Goal: Task Accomplishment & Management: Use online tool/utility

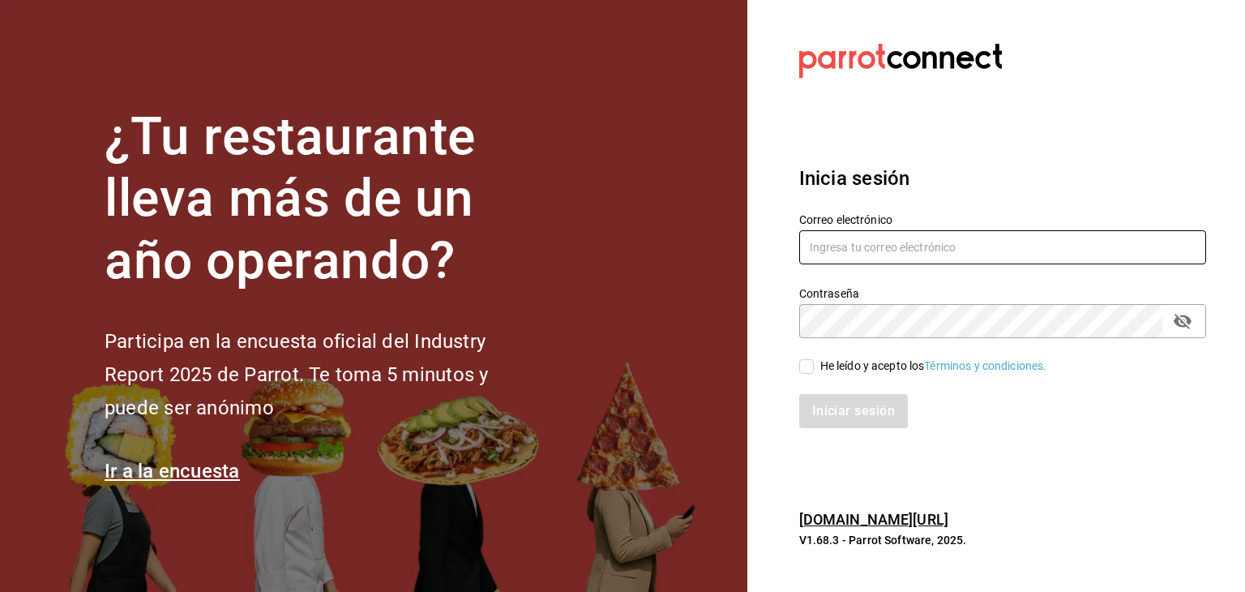
click at [850, 241] on input "text" at bounding box center [1002, 247] width 407 height 34
type input "esteban.santos@grupocosteno.com"
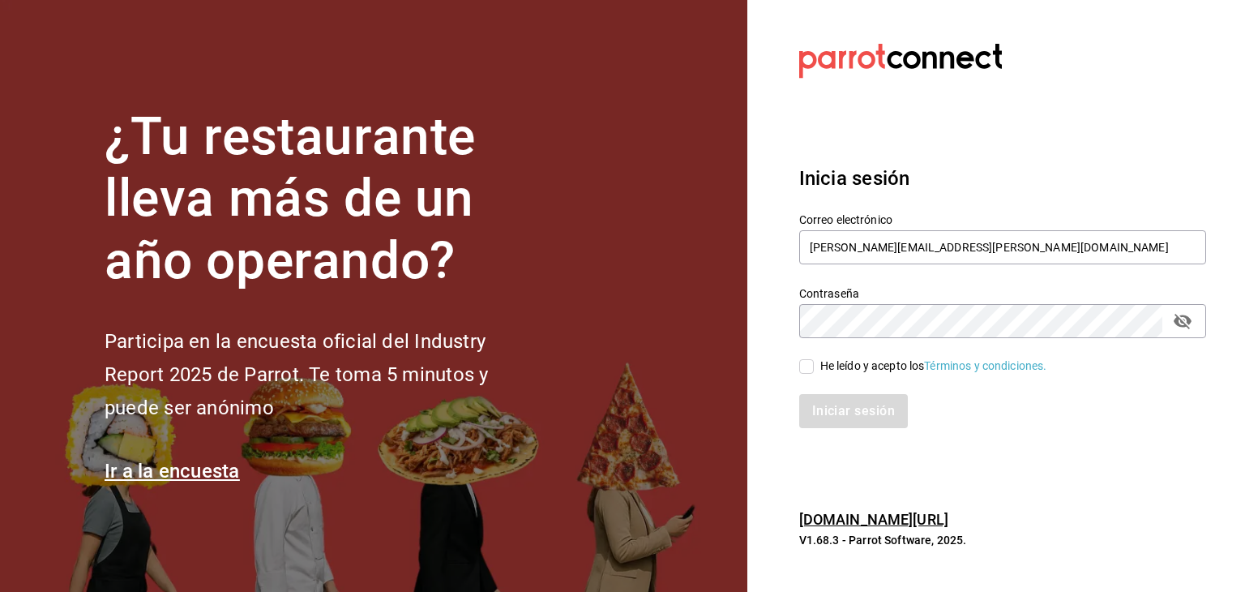
click at [804, 366] on input "He leído y acepto los Términos y condiciones." at bounding box center [806, 366] width 15 height 15
checkbox input "true"
click at [828, 405] on button "Iniciar sesión" at bounding box center [854, 411] width 110 height 34
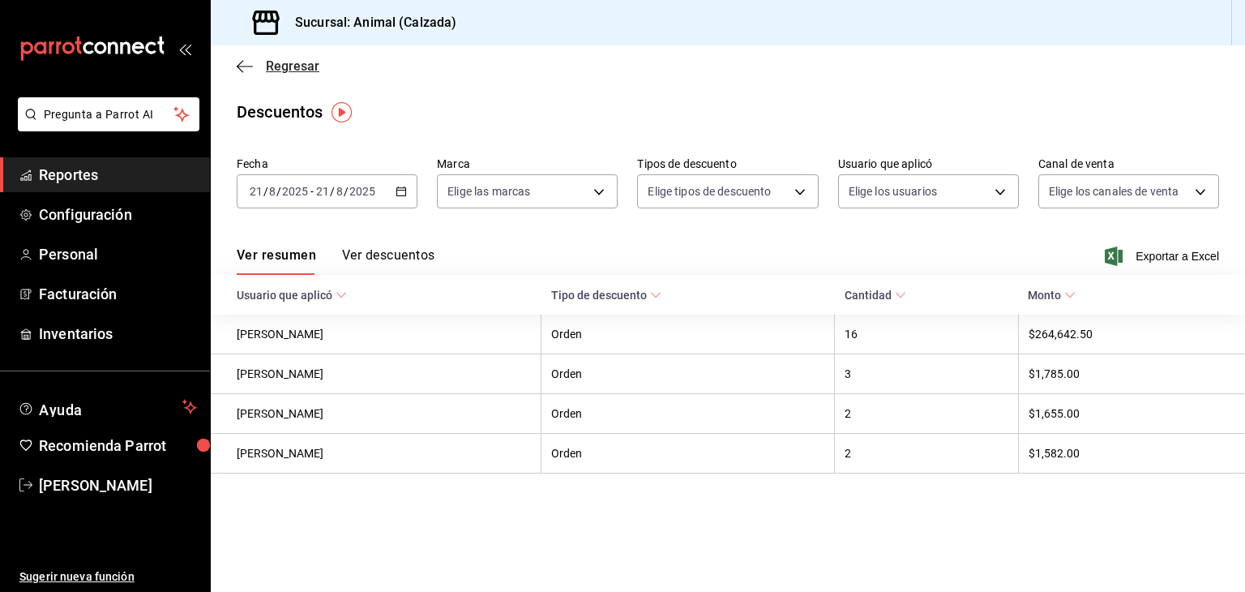
click at [250, 69] on icon "button" at bounding box center [245, 66] width 16 height 15
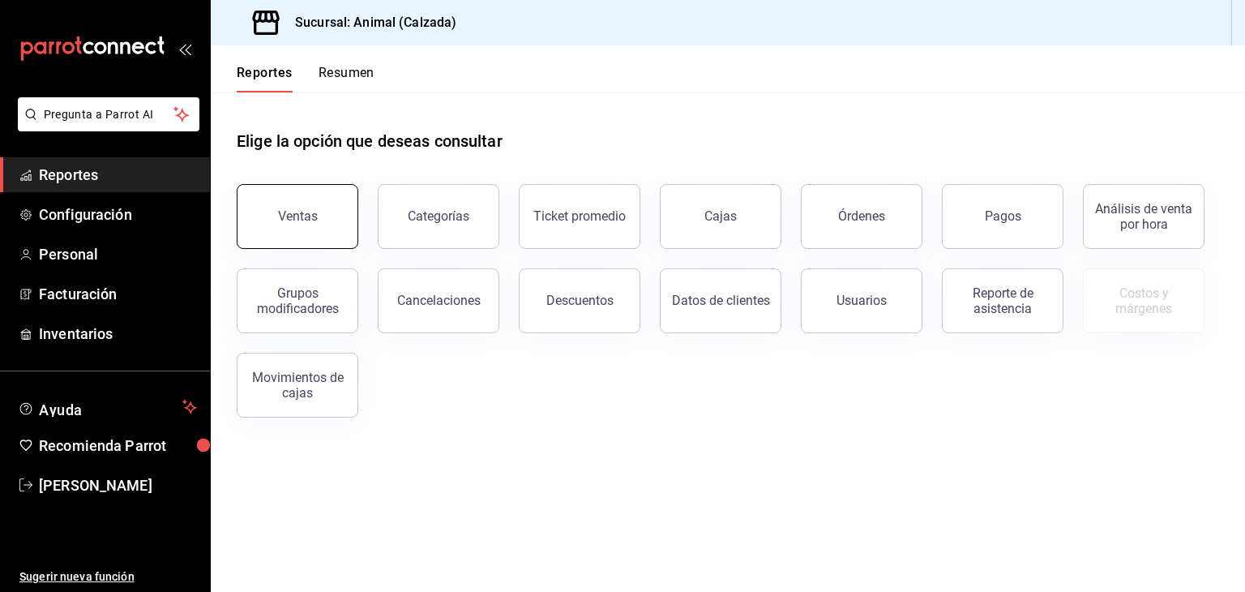
click at [329, 225] on button "Ventas" at bounding box center [298, 216] width 122 height 65
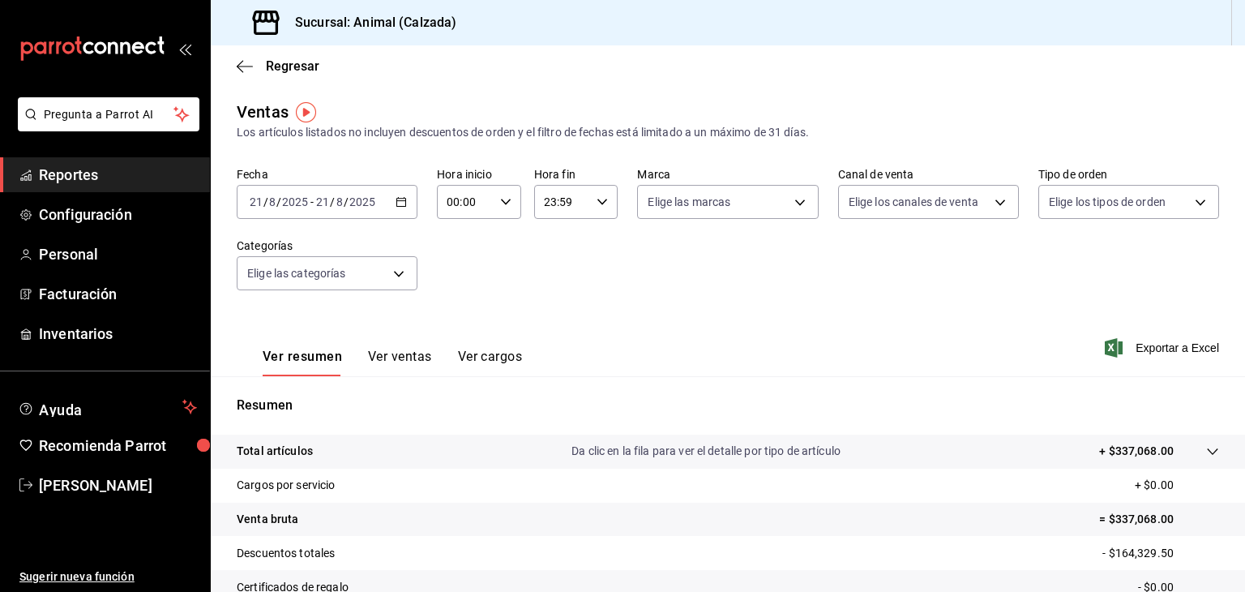
click at [401, 189] on div "[DATE] [DATE] - [DATE] [DATE]" at bounding box center [327, 202] width 181 height 34
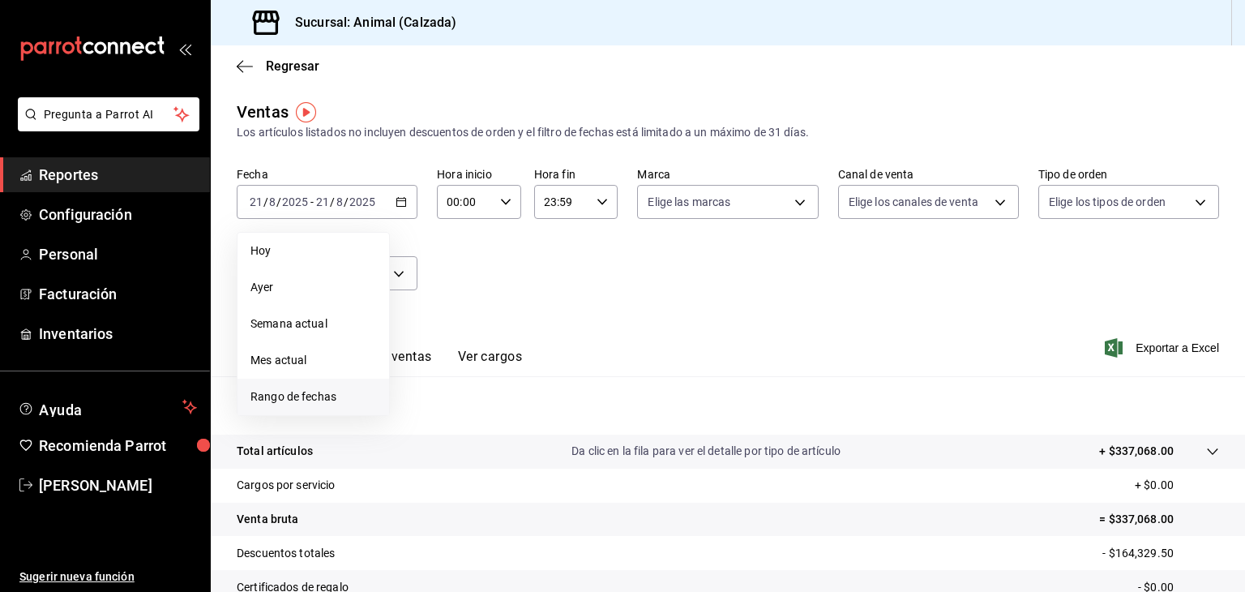
click at [286, 399] on span "Rango de fechas" at bounding box center [313, 396] width 126 height 17
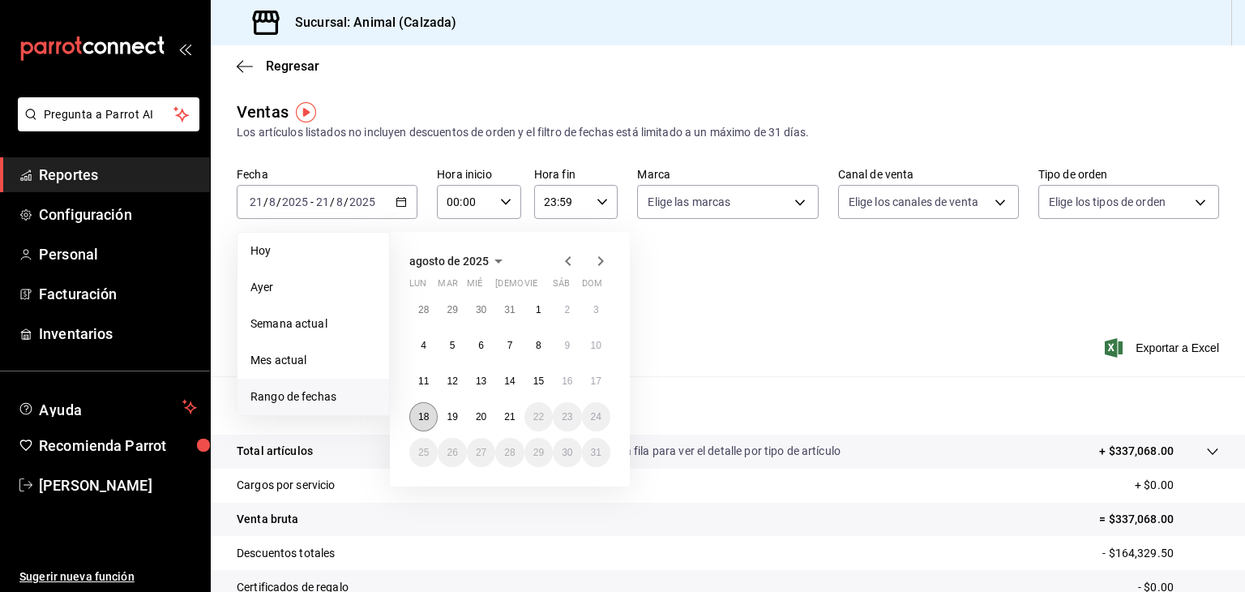
click at [417, 418] on button "18" at bounding box center [423, 416] width 28 height 29
click at [514, 419] on abbr "21" at bounding box center [509, 416] width 11 height 11
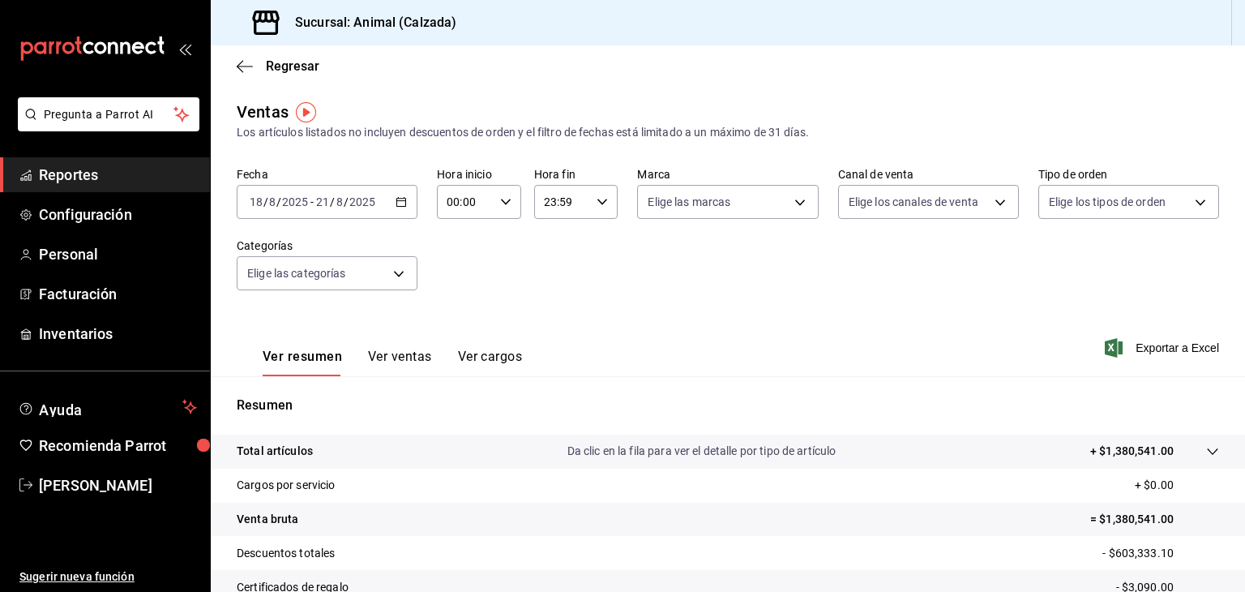
click at [506, 212] on div "00:00 Hora inicio" at bounding box center [479, 202] width 84 height 34
click at [469, 347] on button "05" at bounding box center [455, 348] width 35 height 32
type input "05:00"
click at [567, 202] on div at bounding box center [622, 296] width 1245 height 592
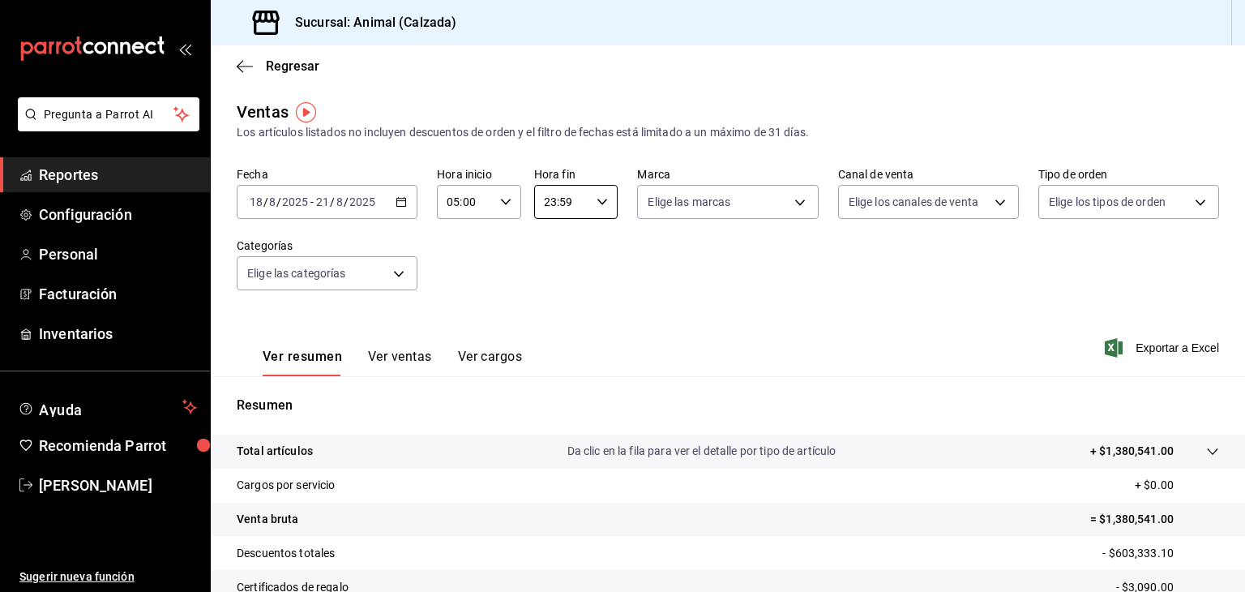
click at [567, 202] on input "23:59" at bounding box center [562, 202] width 57 height 32
click at [556, 317] on button "05" at bounding box center [550, 302] width 35 height 32
click at [587, 250] on button "00" at bounding box center [592, 243] width 35 height 32
type input "05:00"
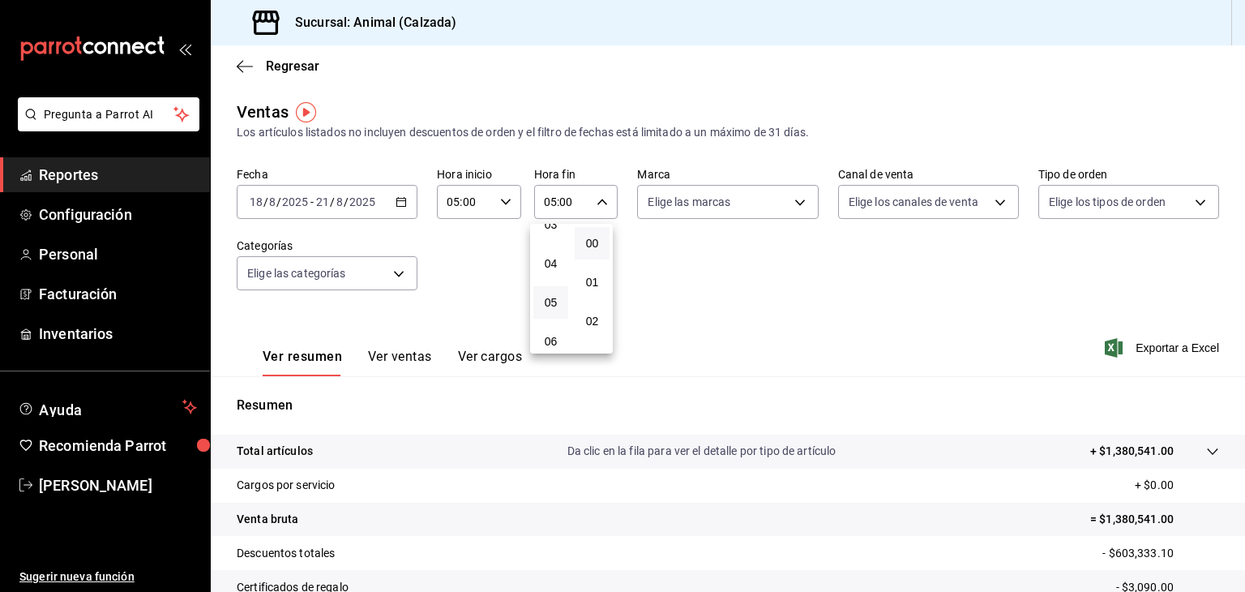
click at [710, 208] on div at bounding box center [622, 296] width 1245 height 592
click at [710, 208] on body "Pregunta a Parrot AI Reportes Configuración Personal Facturación Inventarios Ay…" at bounding box center [622, 296] width 1245 height 592
click at [644, 266] on input "checkbox" at bounding box center [650, 265] width 15 height 15
checkbox input "true"
type input "e26472f3-9262-489d-bcba-4c6b034529c7"
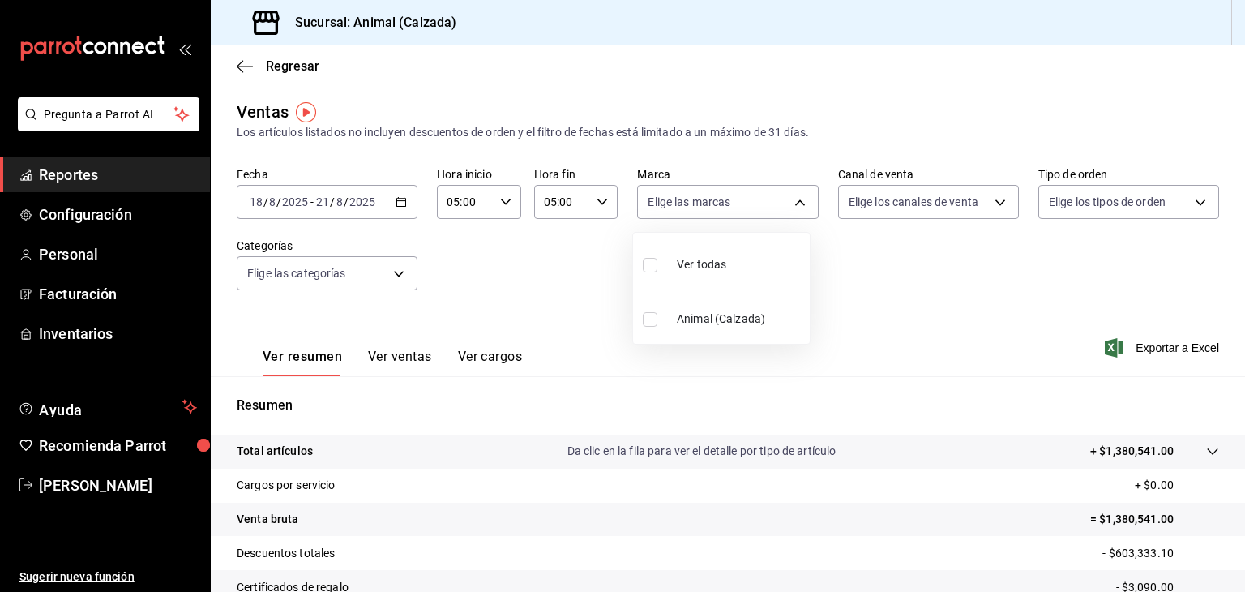
checkbox input "true"
click at [905, 201] on div at bounding box center [622, 296] width 1245 height 592
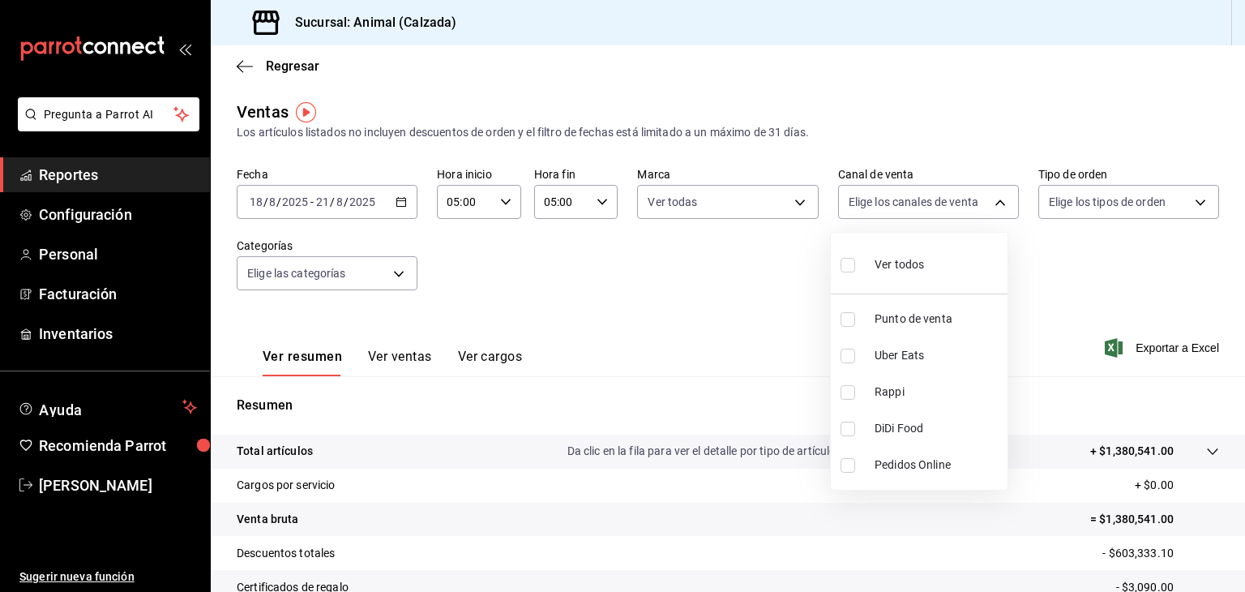
click at [905, 201] on body "Pregunta a Parrot AI Reportes Configuración Personal Facturación Inventarios Ay…" at bounding box center [622, 296] width 1245 height 592
click at [850, 270] on input "checkbox" at bounding box center [848, 265] width 15 height 15
checkbox input "true"
type input "PARROT,UBER_EATS,RAPPI,DIDI_FOOD,ONLINE"
checkbox input "true"
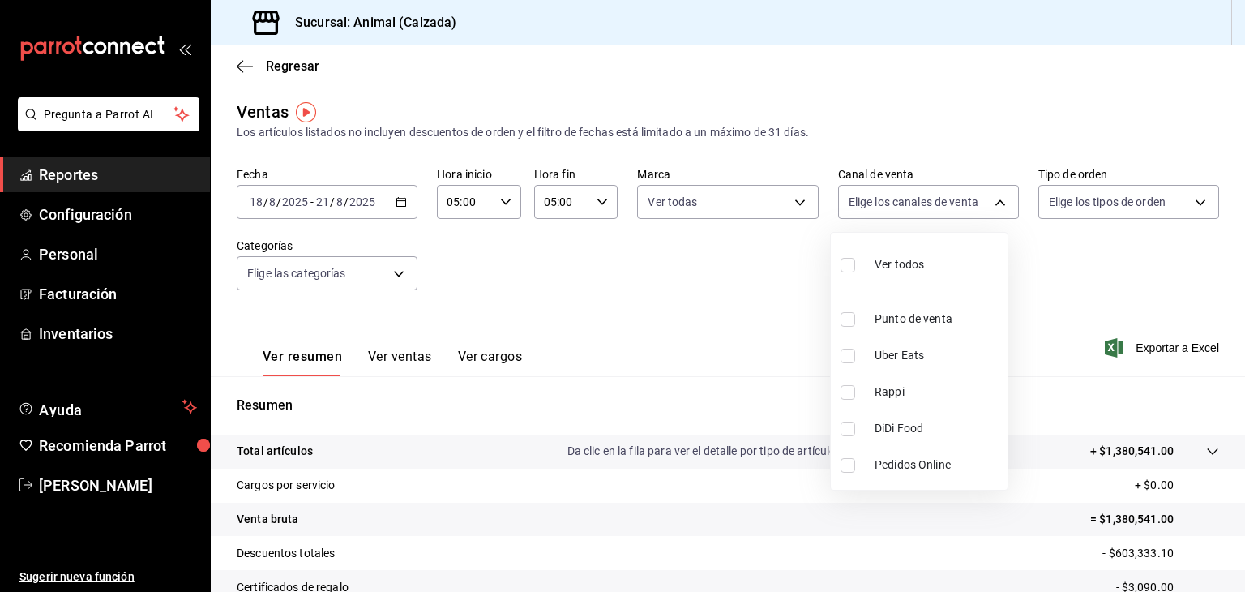
checkbox input "true"
click at [1057, 192] on div at bounding box center [622, 296] width 1245 height 592
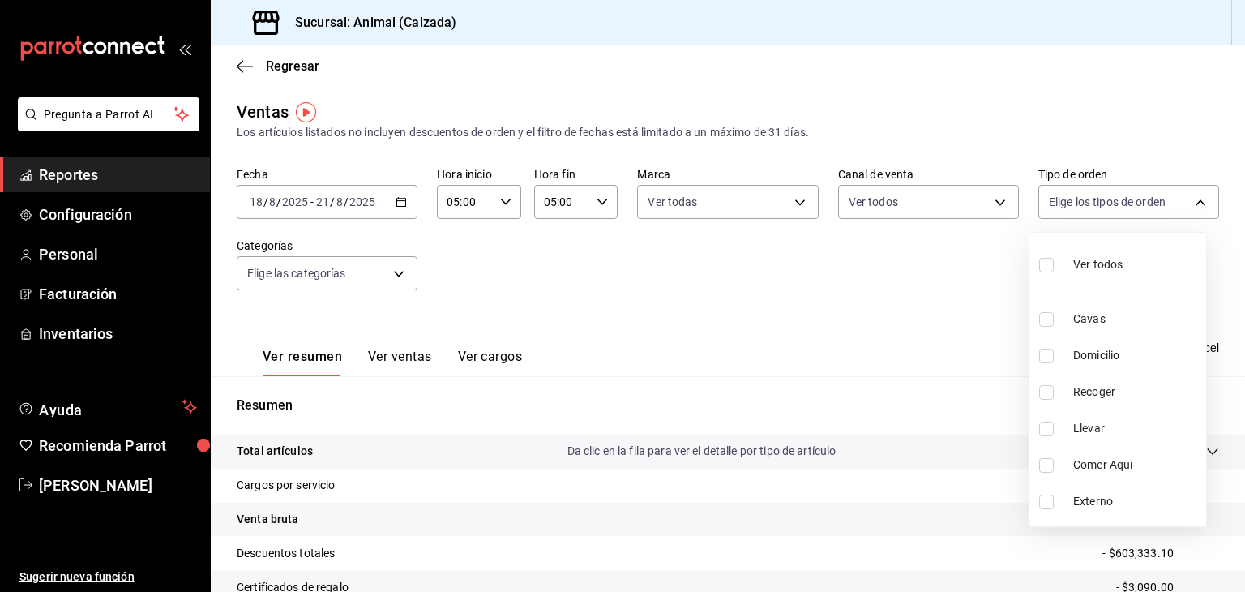
click at [1057, 192] on body "Pregunta a Parrot AI Reportes Configuración Personal Facturación Inventarios Ay…" at bounding box center [622, 296] width 1245 height 592
click at [1044, 268] on input "checkbox" at bounding box center [1046, 265] width 15 height 15
checkbox input "true"
type input "588630d3-b511-4bba-a729-32472510037f,54b7ae00-ca47-4ec1-b7ff-55842c0a2b62,92293…"
checkbox input "true"
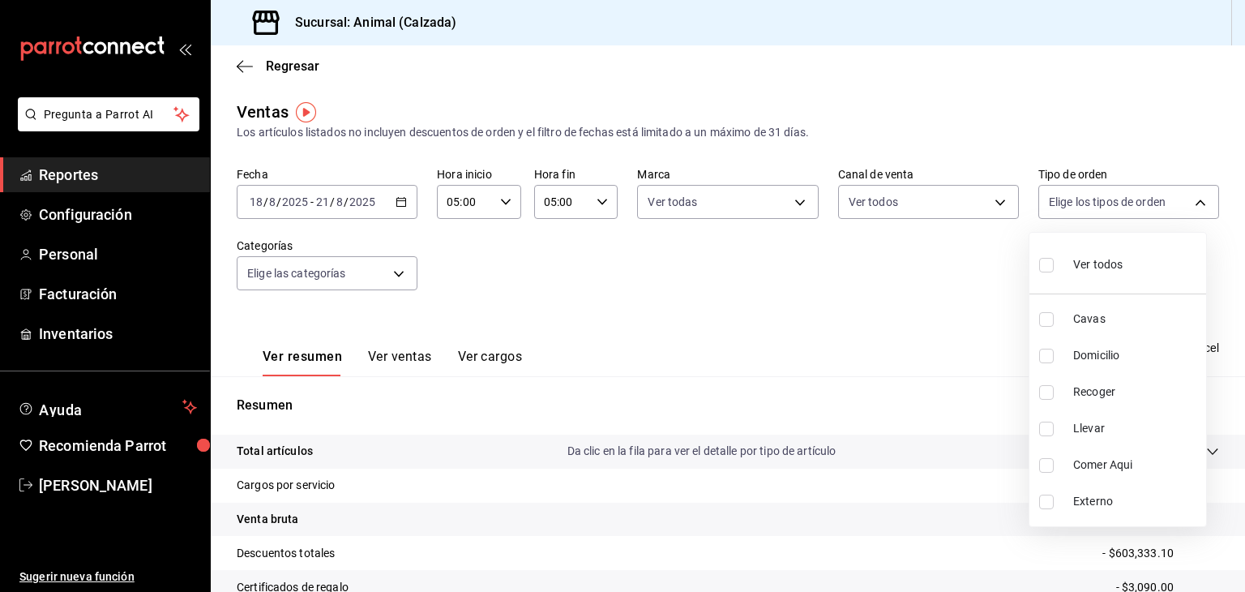
checkbox input "true"
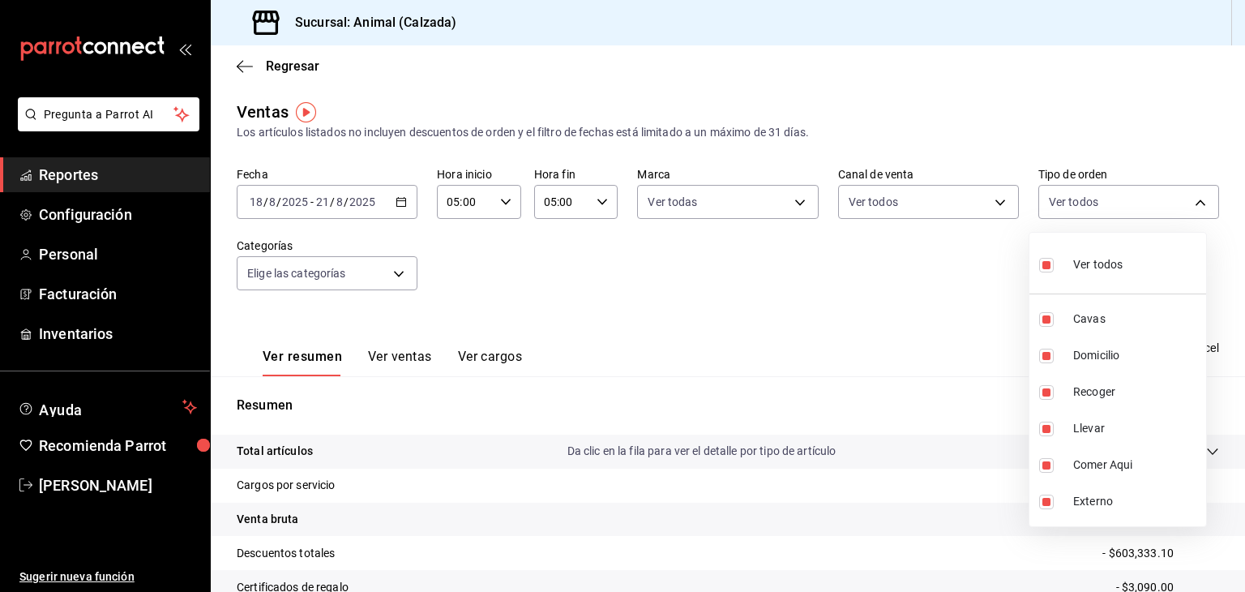
click at [364, 285] on div at bounding box center [622, 296] width 1245 height 592
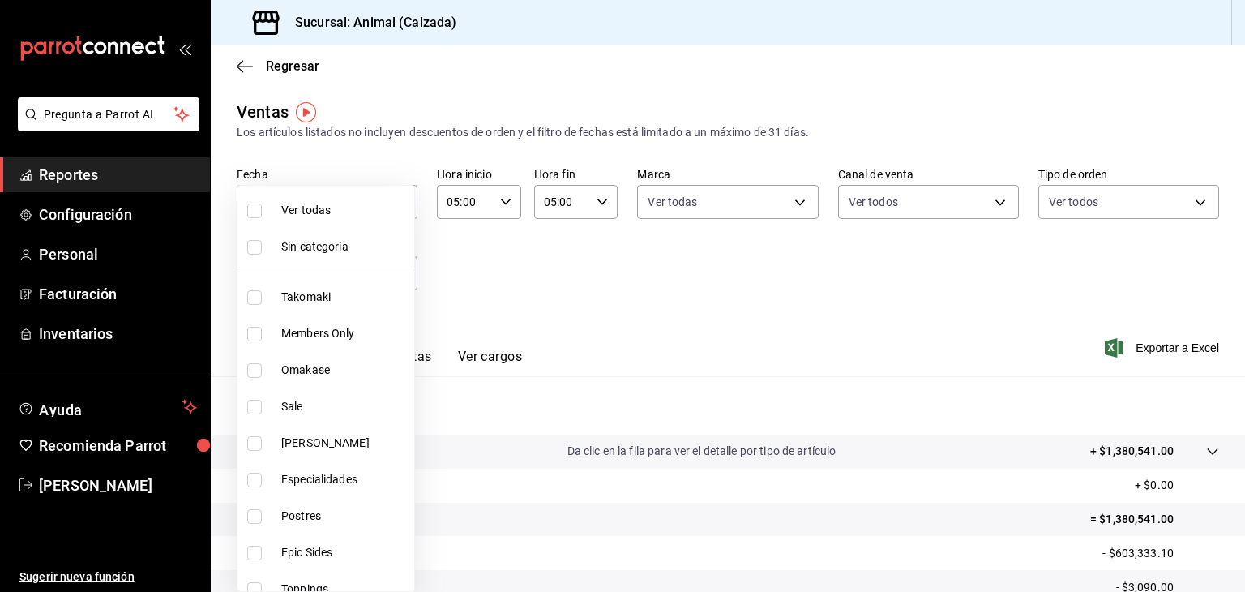
click at [364, 285] on body "Pregunta a Parrot AI Reportes Configuración Personal Facturación Inventarios Ay…" at bounding box center [622, 296] width 1245 height 592
click at [257, 220] on li "Ver todas" at bounding box center [326, 210] width 177 height 36
type input "5d35a5f4-3063-4397-a550-a8f4eca83956,9bcdf976-3d2d-44f2-8aa2-d656f6bc4aaa,d84f4…"
checkbox input "true"
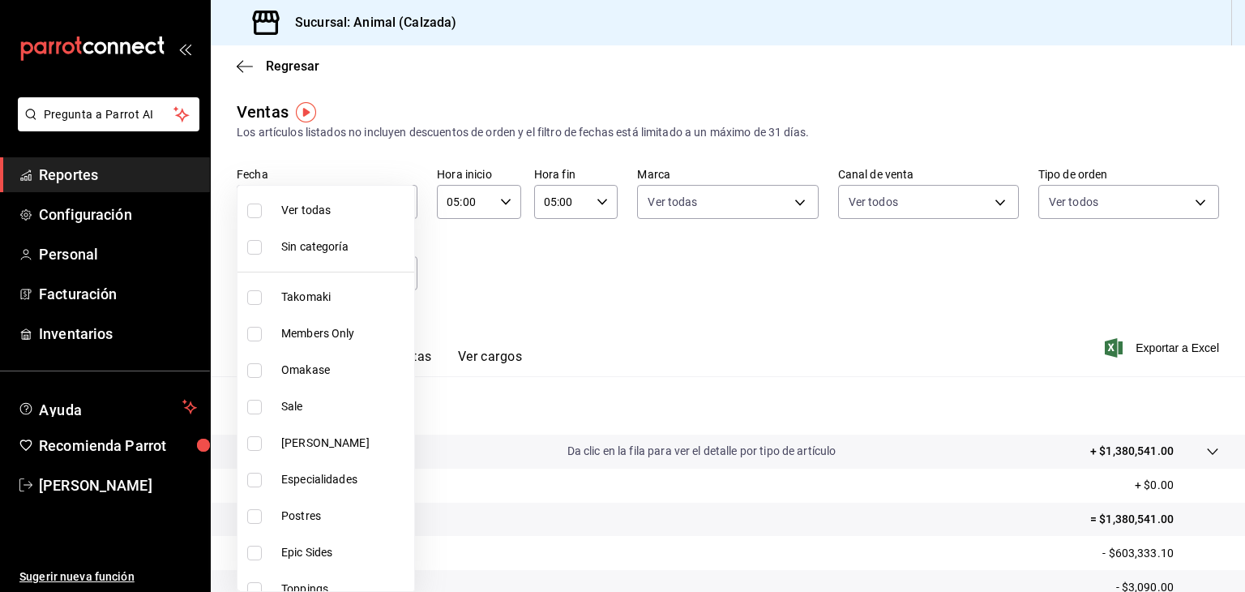
checkbox input "true"
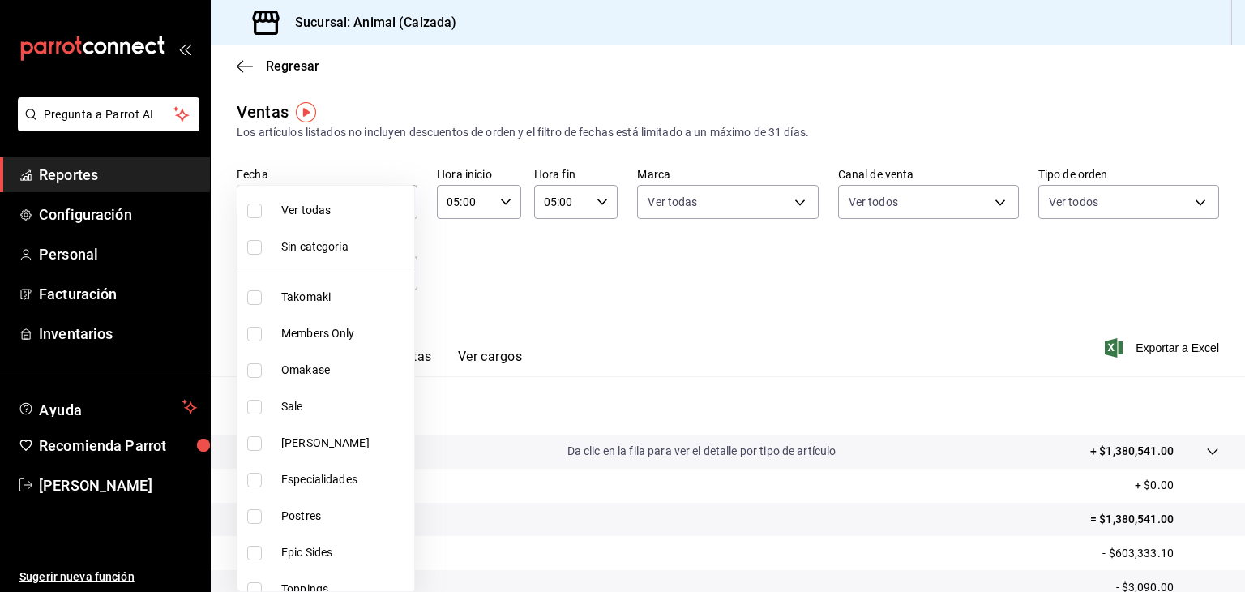
checkbox input "true"
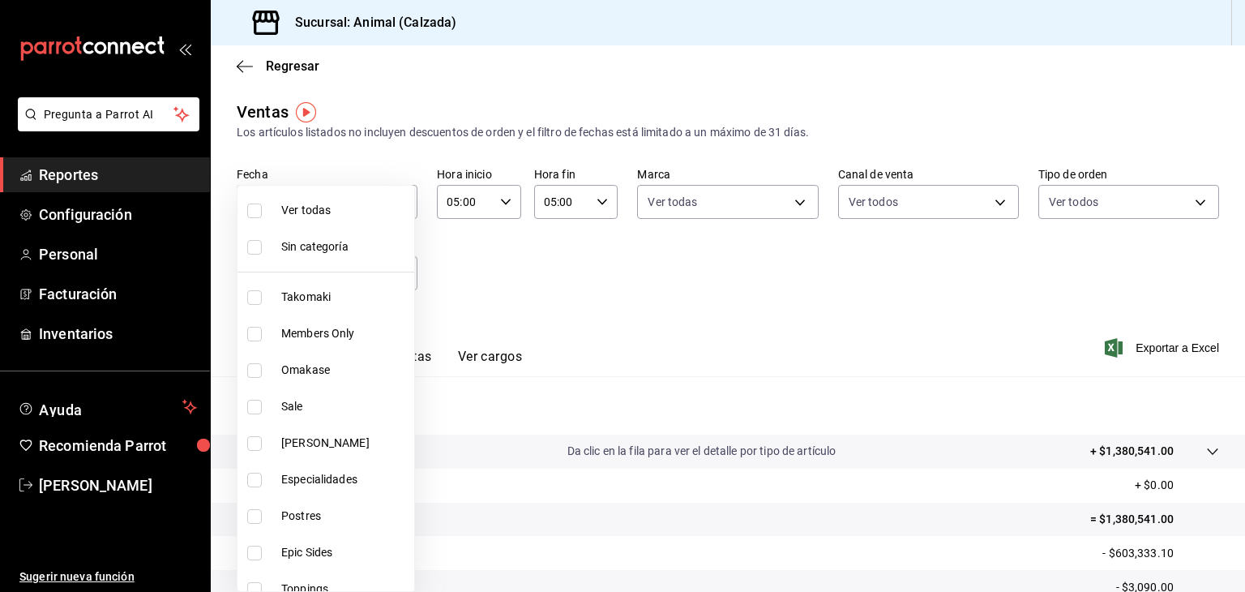
checkbox input "true"
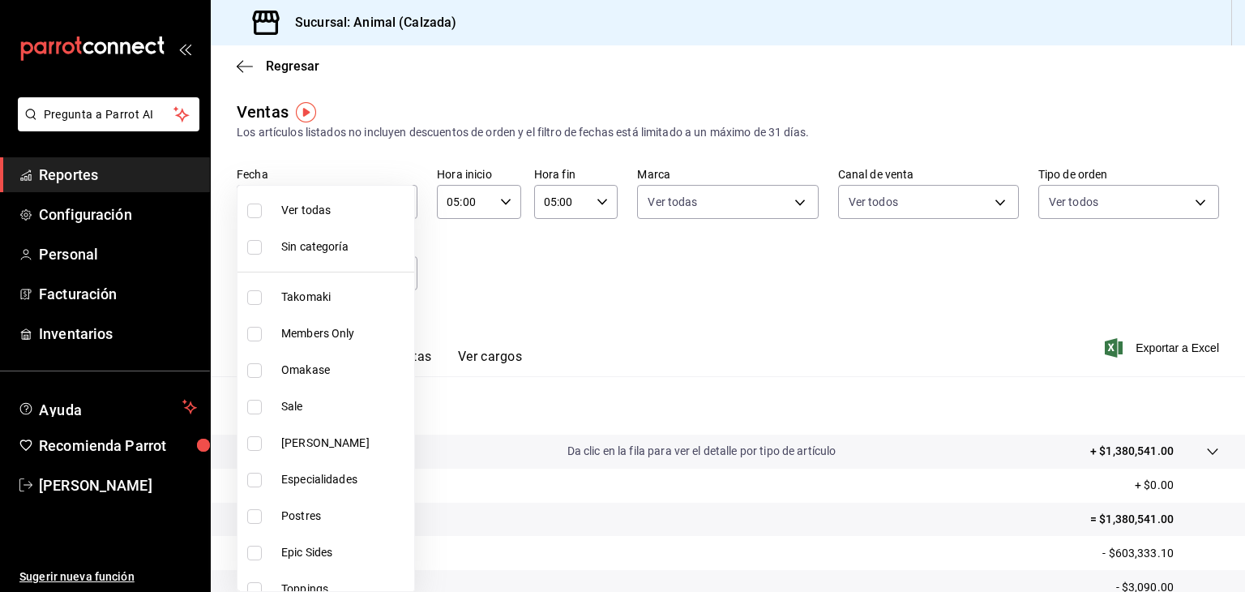
checkbox input "true"
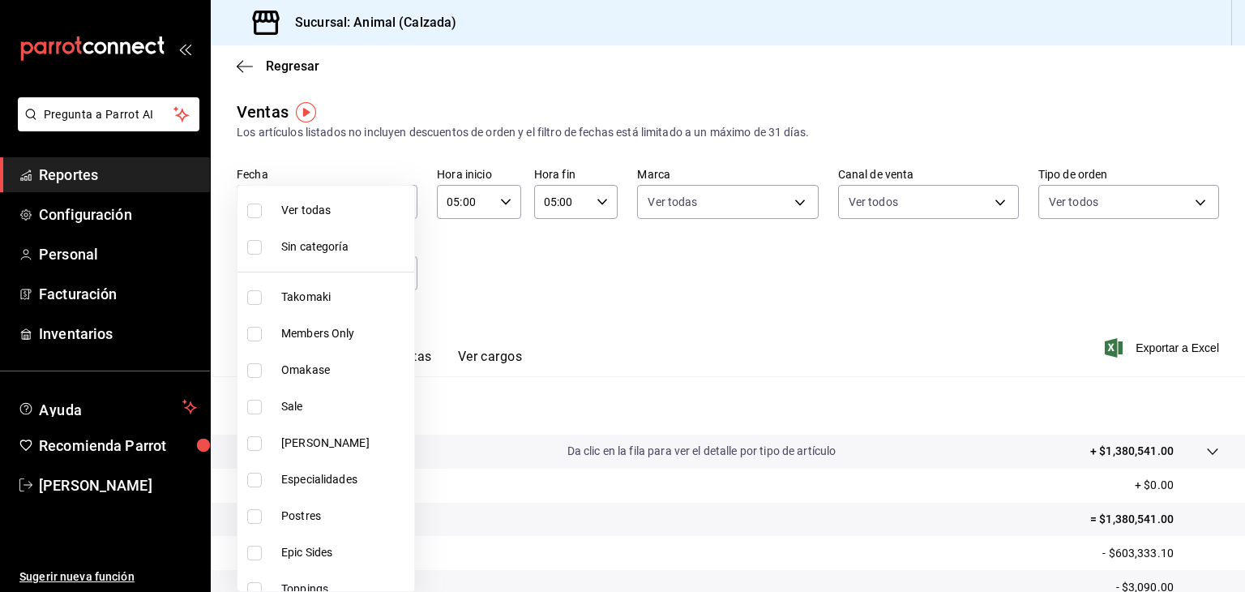
checkbox input "true"
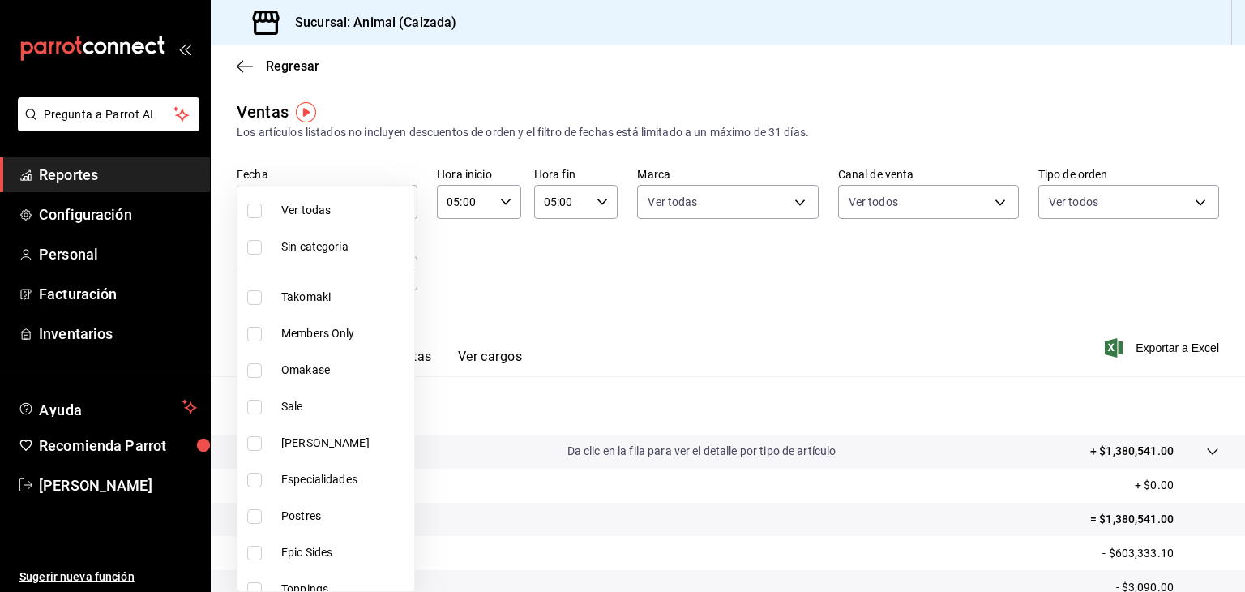
checkbox input "true"
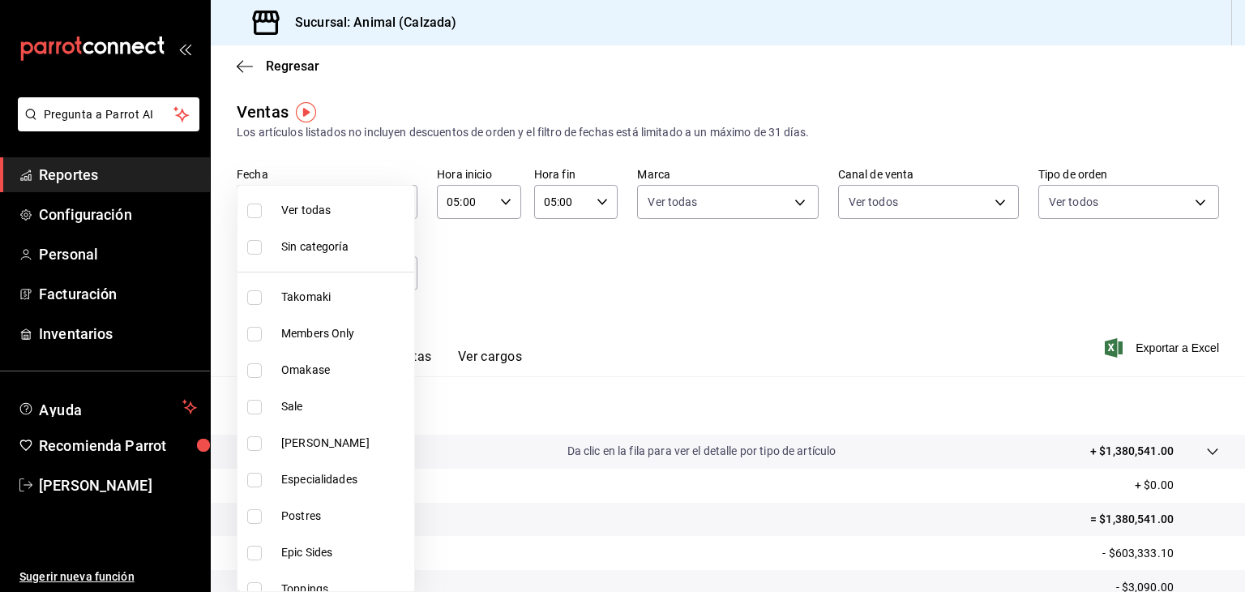
checkbox input "true"
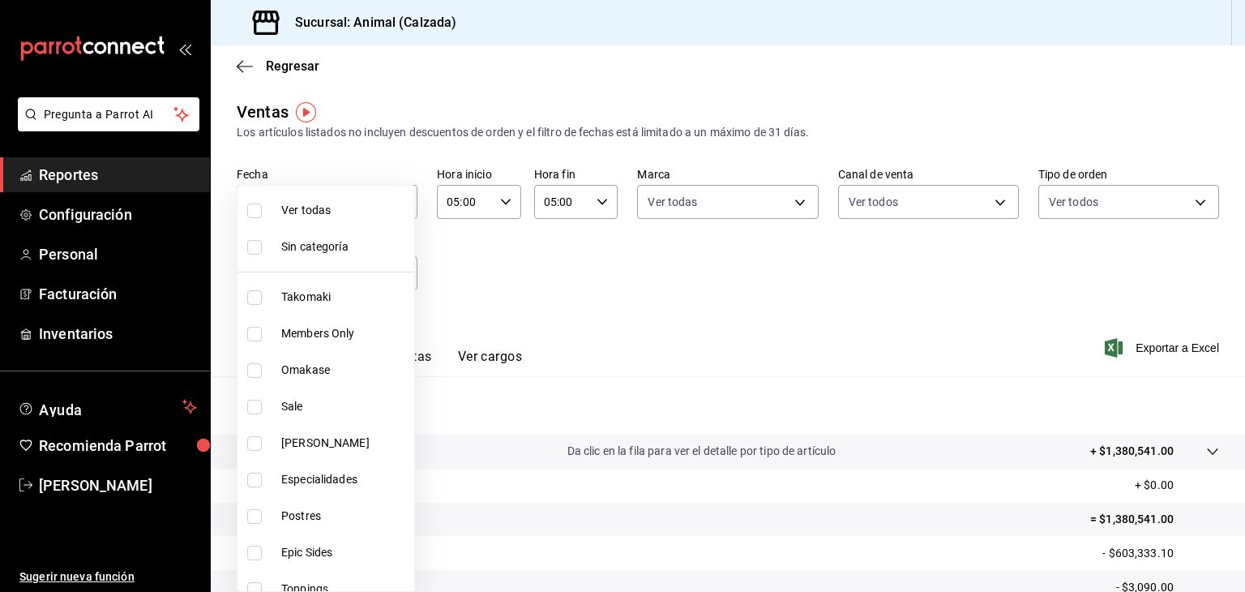
checkbox input "true"
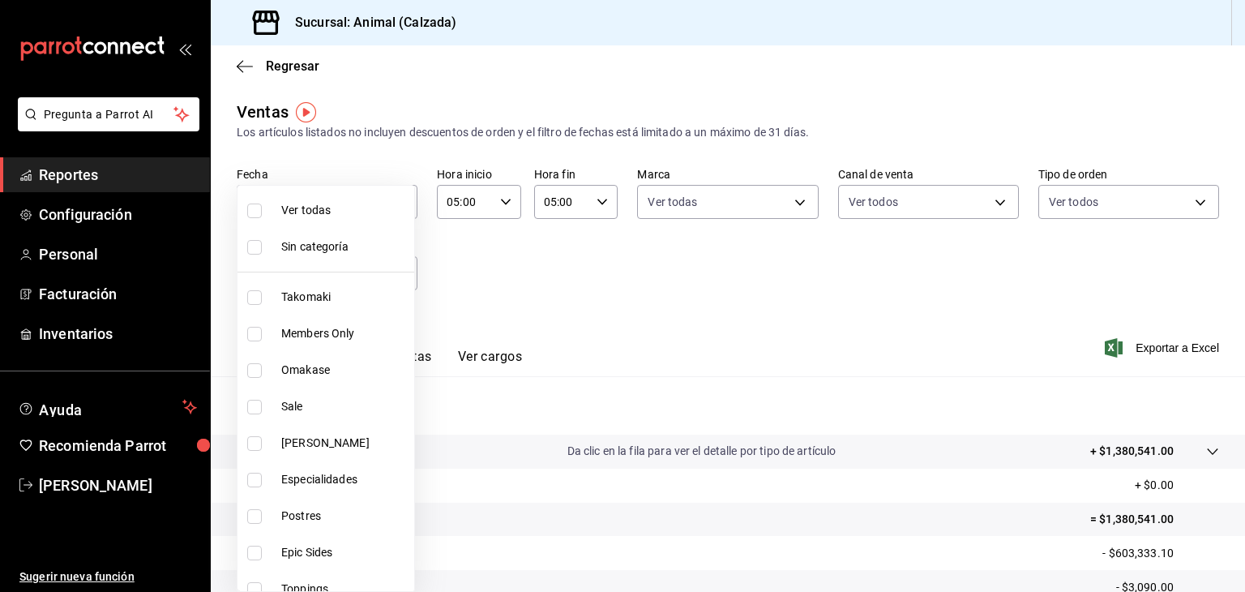
checkbox input "true"
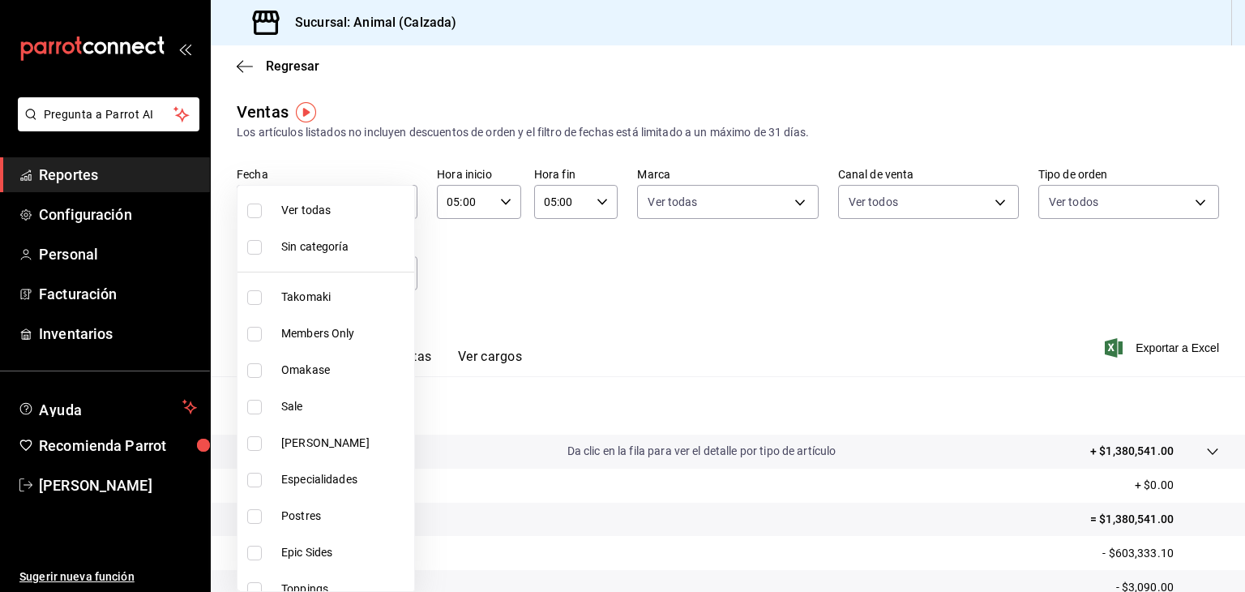
checkbox input "true"
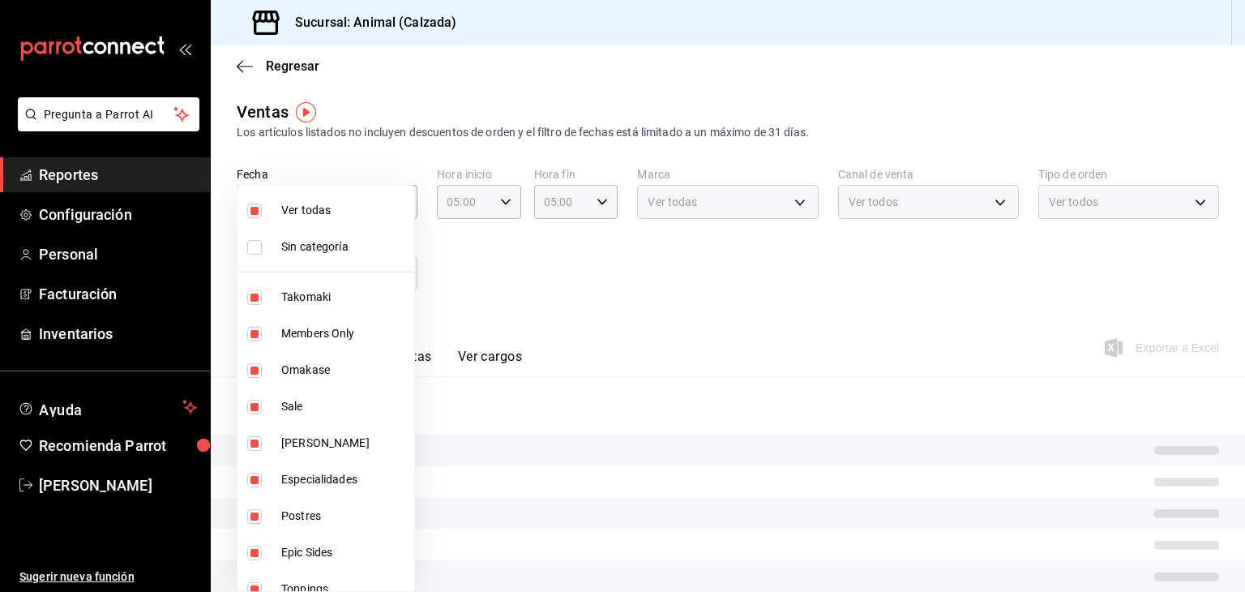
click at [569, 295] on div at bounding box center [622, 296] width 1245 height 592
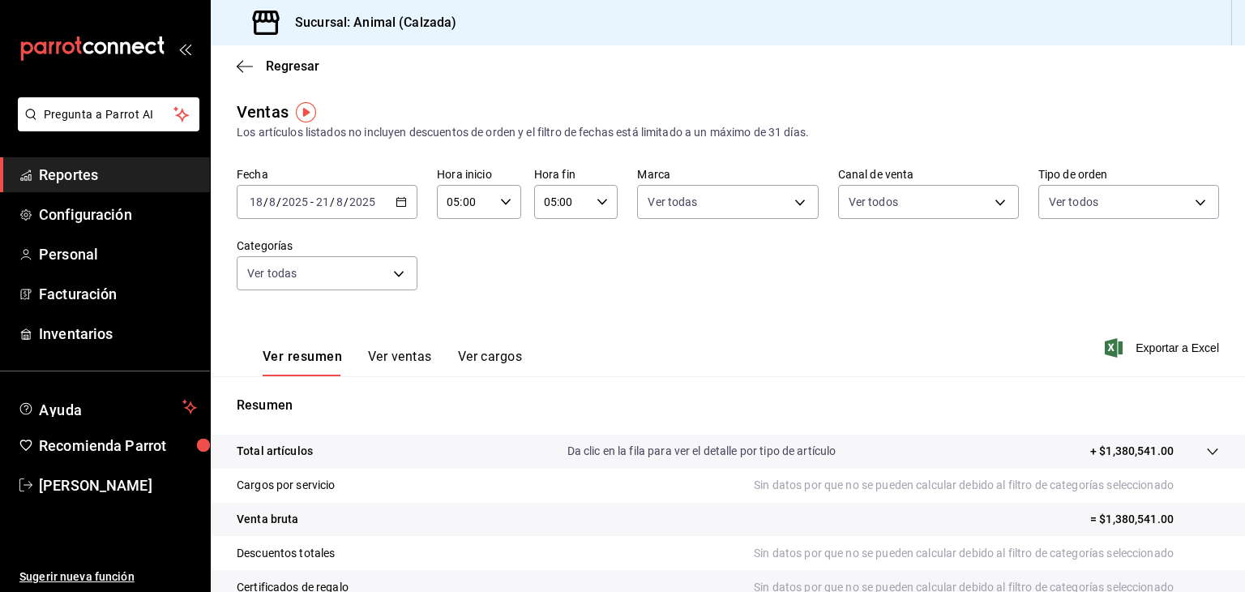
click at [397, 200] on \(Stroke\) "button" at bounding box center [401, 200] width 9 height 1
click at [1154, 351] on span "Exportar a Excel" at bounding box center [1163, 347] width 111 height 19
click at [94, 490] on span "[PERSON_NAME]" at bounding box center [118, 485] width 158 height 22
